Goal: Task Accomplishment & Management: Manage account settings

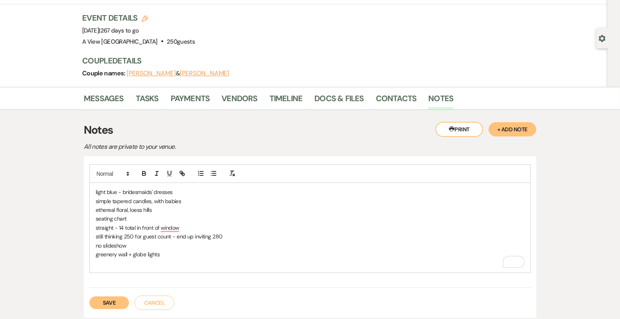
click at [129, 254] on p "greenery wall + globe lights" at bounding box center [310, 254] width 429 height 9
click at [141, 254] on p "greenery wall" at bounding box center [310, 254] width 429 height 9
click at [134, 245] on p "no slideshow" at bounding box center [310, 245] width 429 height 9
click at [99, 262] on p "+ globe lights" at bounding box center [310, 263] width 429 height 9
click at [129, 263] on p "globe lights" at bounding box center [310, 263] width 429 height 9
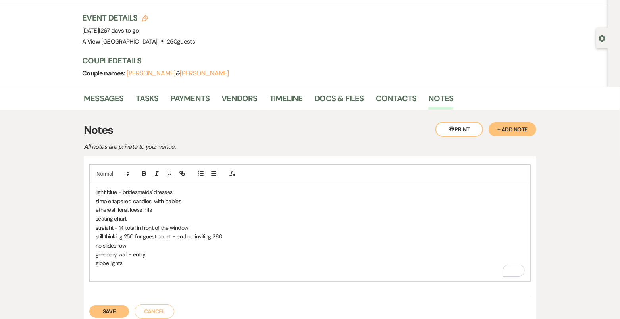
click at [141, 216] on p "seating chart" at bounding box center [310, 218] width 429 height 9
click at [92, 207] on div "light blue - bridesmaids' dresses simple tapered candles, with babies ethereal …" at bounding box center [310, 232] width 441 height 98
click at [181, 208] on p "looked into ethereal floral, loess hills" at bounding box center [310, 210] width 429 height 9
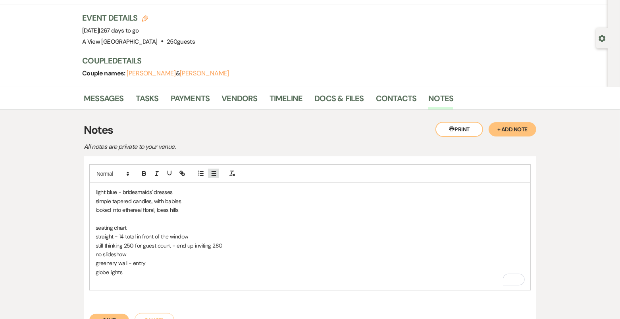
click at [216, 171] on icon "button" at bounding box center [213, 173] width 7 height 7
click at [150, 200] on p "simple tapered candles, with babies" at bounding box center [310, 201] width 429 height 9
click at [232, 198] on p "simple tapered candles with glass vases , with babies" at bounding box center [310, 201] width 429 height 9
click at [176, 245] on p "still thinking 250 for guest count - end up inviting 280" at bounding box center [310, 245] width 429 height 9
click at [130, 255] on p "no slideshow" at bounding box center [310, 254] width 429 height 9
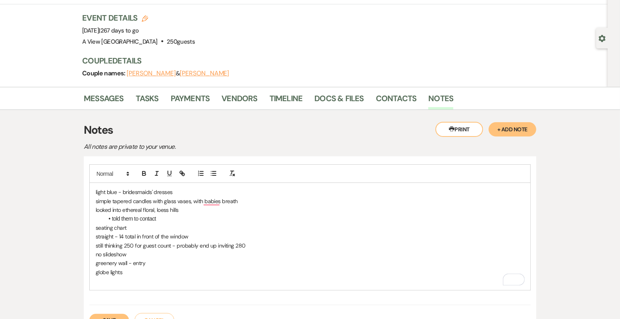
click at [152, 261] on p "greenery wall - entry" at bounding box center [310, 263] width 429 height 9
click at [132, 278] on p "To enrich screen reader interactions, please activate Accessibility in Grammarl…" at bounding box center [310, 281] width 429 height 9
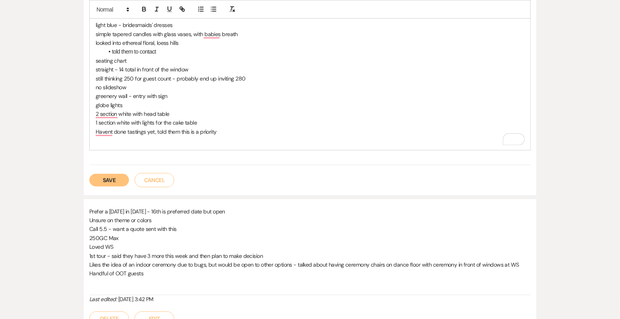
scroll to position [227, 0]
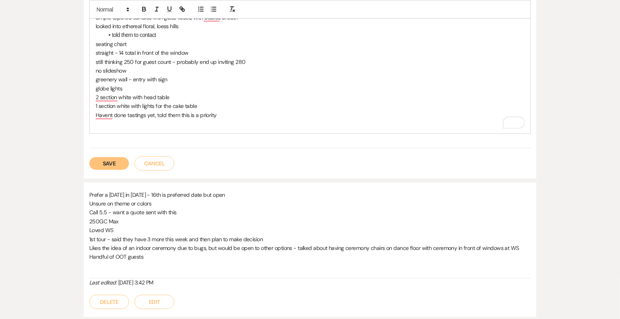
click at [121, 166] on button "Save" at bounding box center [109, 163] width 40 height 13
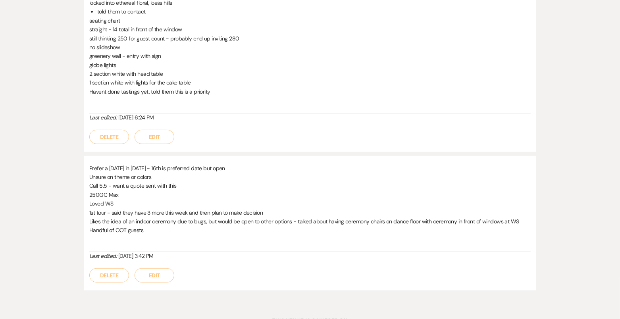
scroll to position [18, 0]
